Goal: Task Accomplishment & Management: Complete application form

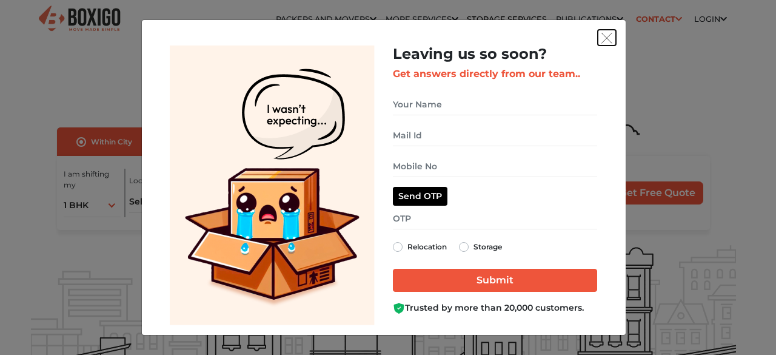
click at [610, 33] on img "get free quote dialog" at bounding box center [606, 38] width 11 height 11
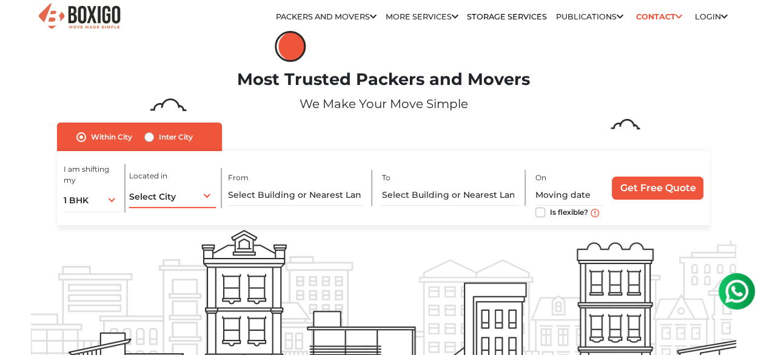
click at [205, 201] on div "Select City Select City Bangalore Bengaluru Bhopal Bhubaneswar Chennai Coimbato…" at bounding box center [172, 194] width 87 height 25
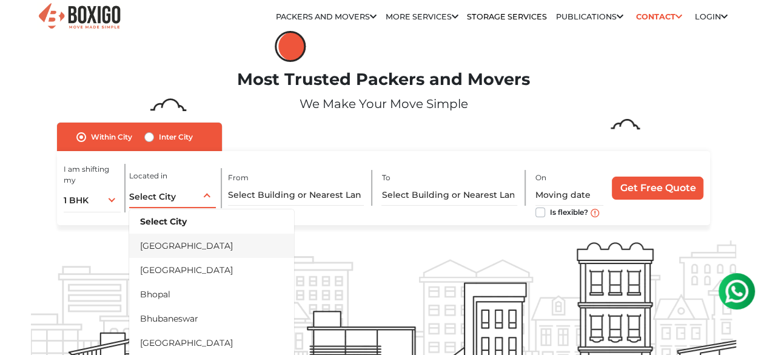
click at [159, 249] on li "[GEOGRAPHIC_DATA]" at bounding box center [211, 245] width 165 height 24
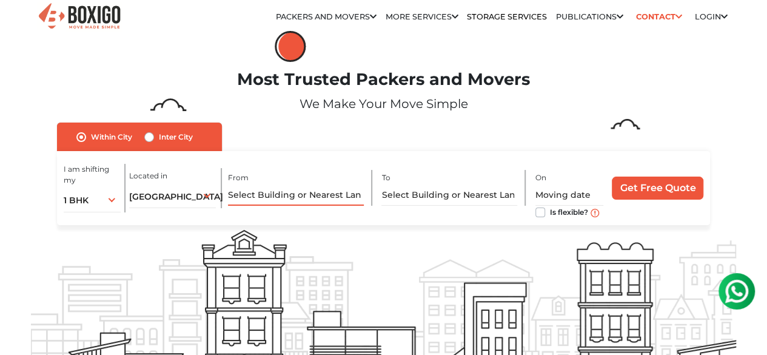
click at [269, 197] on input "text" at bounding box center [295, 194] width 135 height 21
click at [301, 201] on input "text" at bounding box center [295, 194] width 135 height 21
click at [248, 200] on input "text" at bounding box center [295, 194] width 135 height 21
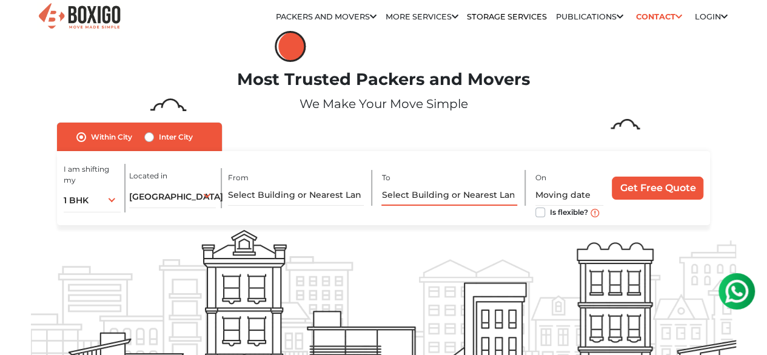
click at [465, 196] on input "text" at bounding box center [448, 194] width 135 height 21
drag, startPoint x: 588, startPoint y: 192, endPoint x: 601, endPoint y: 193, distance: 13.4
click at [590, 193] on input "text" at bounding box center [569, 194] width 68 height 21
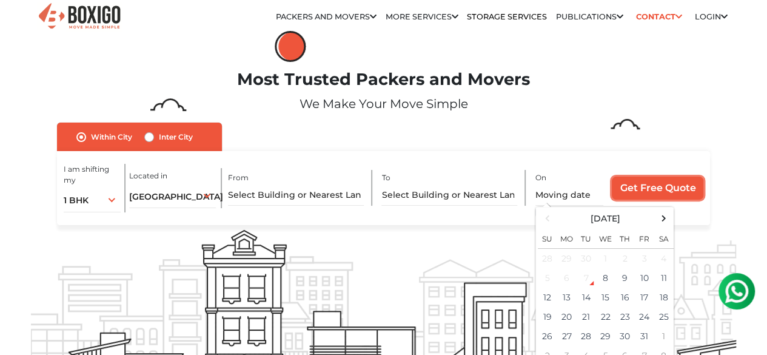
click at [634, 188] on input "Get Free Quote" at bounding box center [658, 187] width 92 height 23
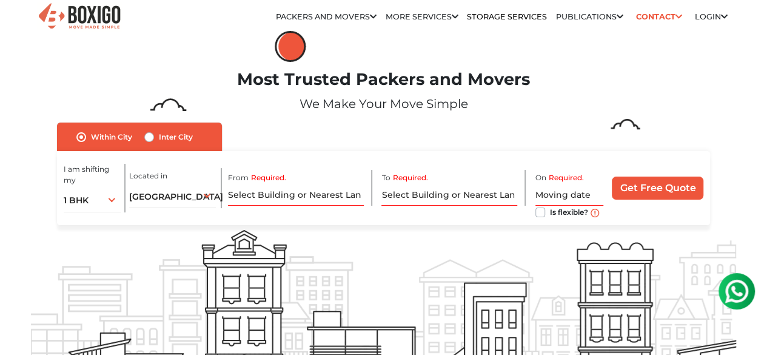
click at [535, 122] on div "Most Trusted Packers and Movers We Make Your Move Simple" at bounding box center [384, 96] width 724 height 53
click at [647, 15] on link "Contact" at bounding box center [659, 16] width 54 height 19
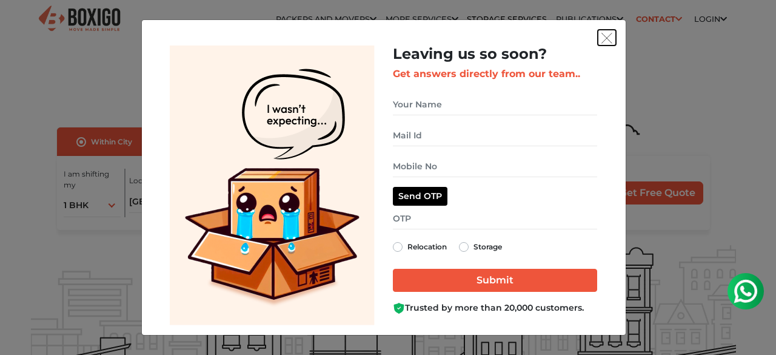
click at [603, 36] on img "get free quote dialog" at bounding box center [606, 38] width 11 height 11
